Goal: Navigation & Orientation: Find specific page/section

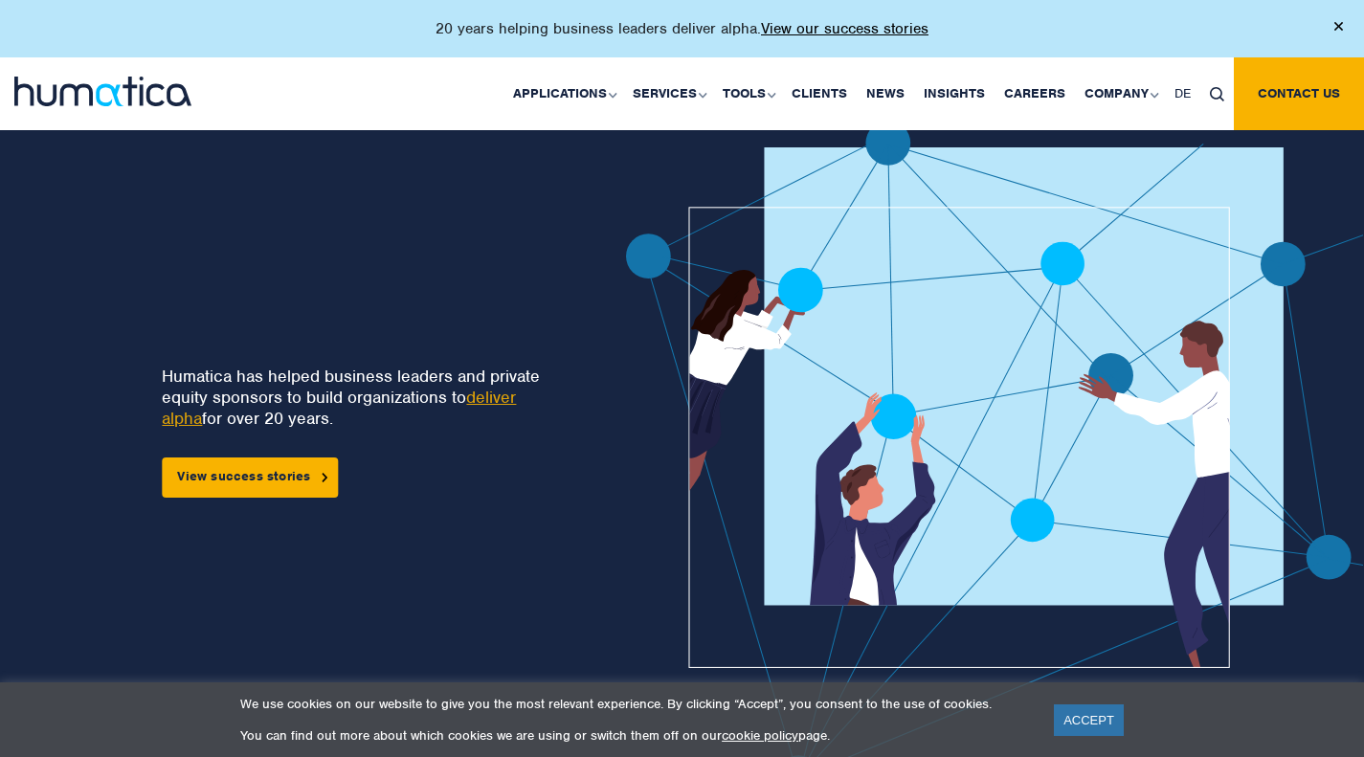
click at [1076, 720] on link "ACCEPT" at bounding box center [1089, 720] width 70 height 32
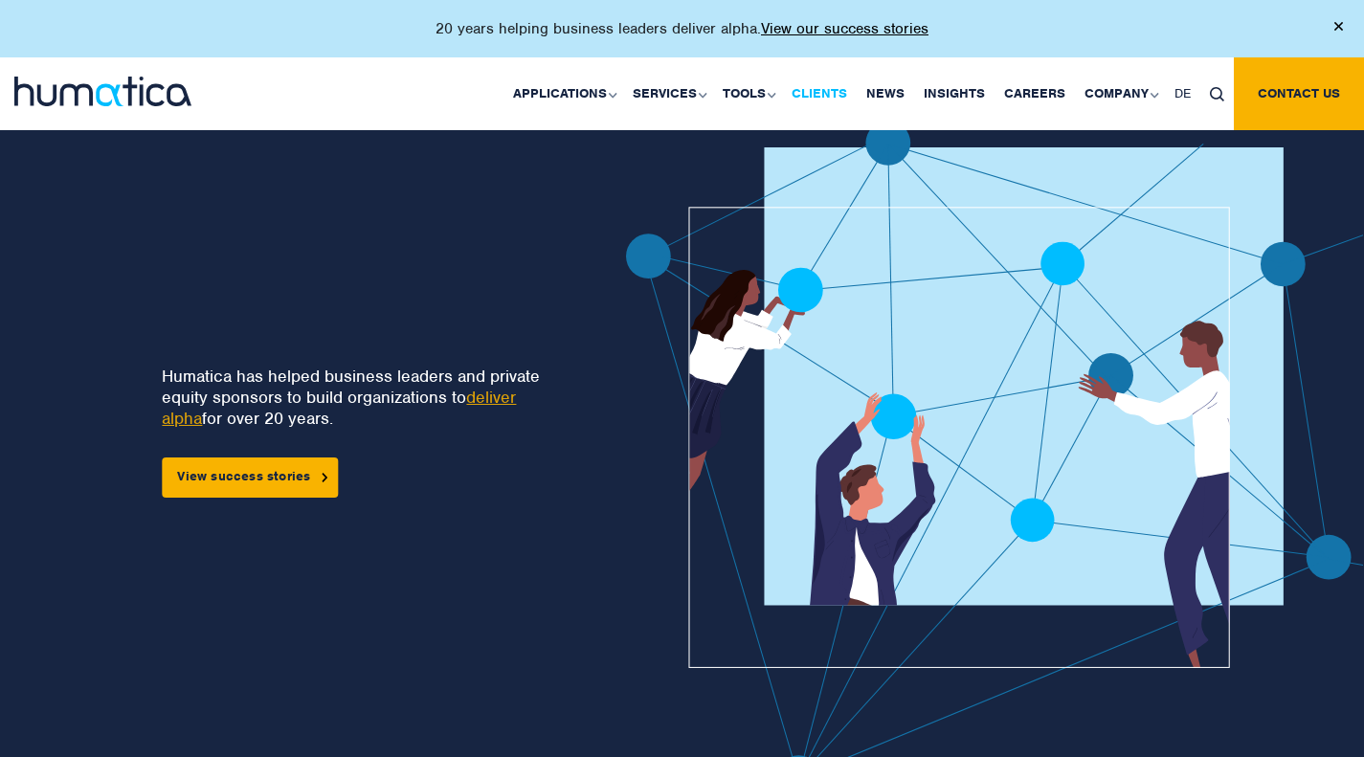
click at [805, 91] on link "Clients" at bounding box center [819, 93] width 75 height 73
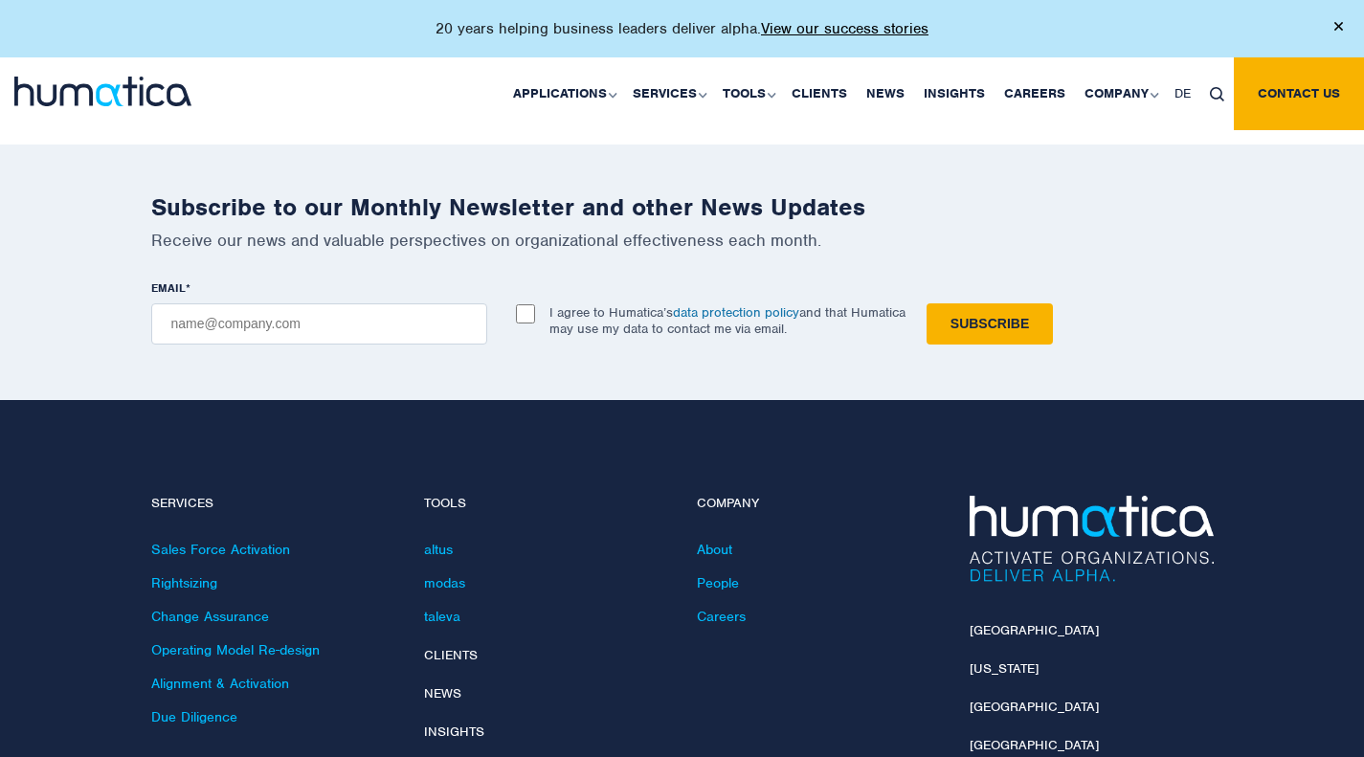
scroll to position [4019, 0]
